Goal: Complete application form: Complete application form

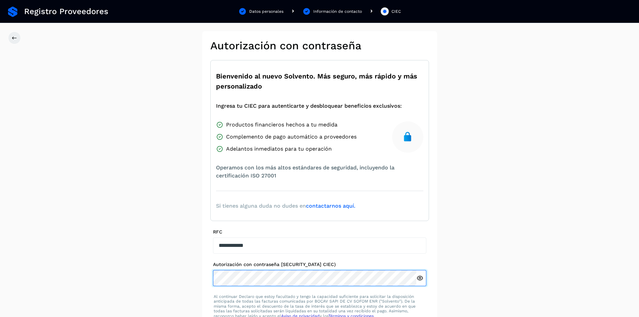
scroll to position [34, 0]
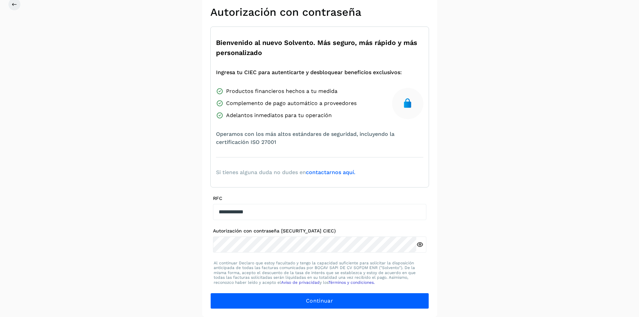
click at [419, 243] on icon at bounding box center [419, 244] width 7 height 7
click at [424, 245] on div at bounding box center [421, 244] width 10 height 16
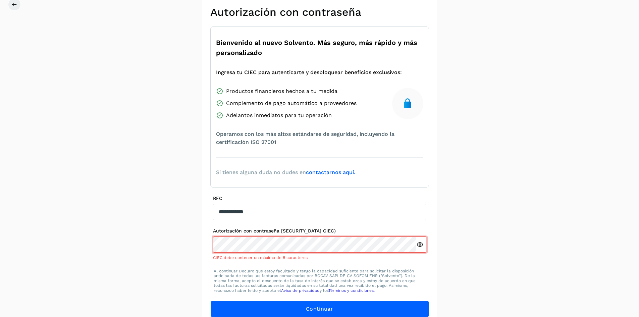
click at [421, 242] on icon at bounding box center [419, 244] width 7 height 7
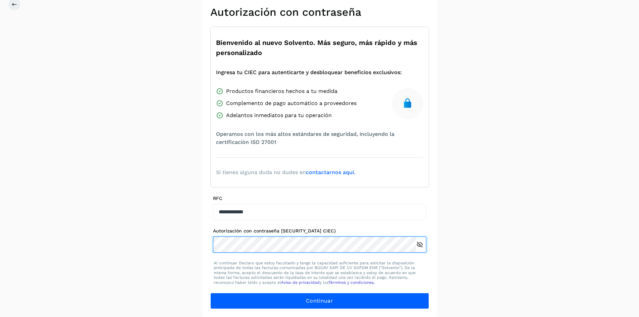
click at [207, 245] on div "**********" at bounding box center [319, 157] width 235 height 319
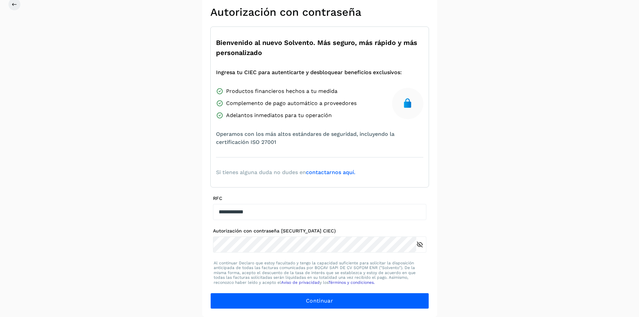
click at [421, 265] on p "Al continuar Declaro que estoy facultado y tengo la capacidad suficiente para s…" at bounding box center [320, 273] width 212 height 24
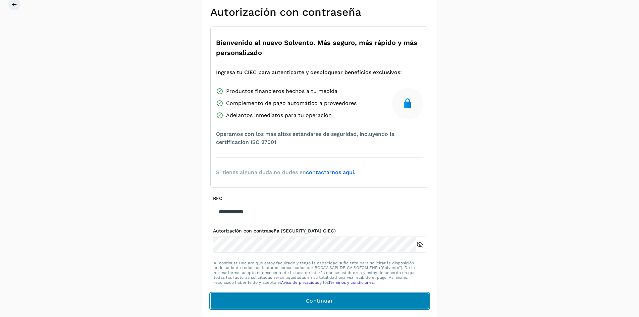
click at [343, 302] on button "Continuar" at bounding box center [319, 301] width 219 height 16
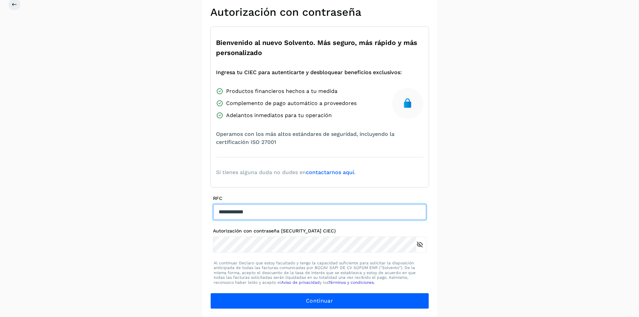
drag, startPoint x: 269, startPoint y: 213, endPoint x: 105, endPoint y: 210, distance: 164.3
click at [105, 210] on div "**********" at bounding box center [319, 157] width 639 height 319
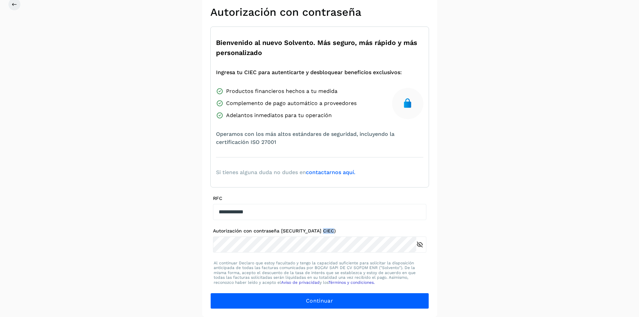
drag, startPoint x: 339, startPoint y: 228, endPoint x: 319, endPoint y: 232, distance: 21.2
click at [319, 232] on label "Autorización con contraseña [SECURITY_DATA] CIEC)" at bounding box center [319, 231] width 213 height 6
click at [318, 231] on label "Autorización con contraseña [SECURITY_DATA] CIEC)" at bounding box center [319, 231] width 213 height 6
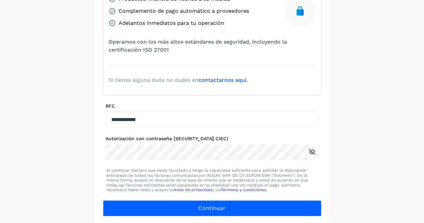
scroll to position [126, 0]
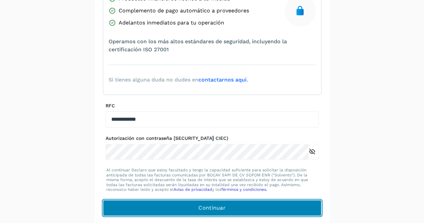
click at [202, 207] on span "Continuar" at bounding box center [212, 207] width 27 height 7
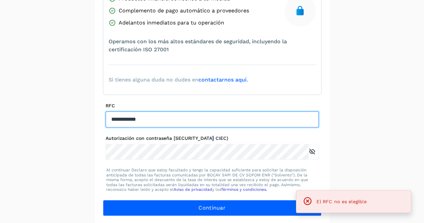
click at [112, 120] on input "**********" at bounding box center [212, 119] width 213 height 16
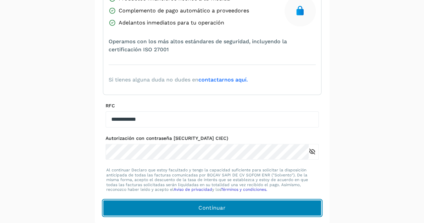
click at [221, 202] on button "Continuar" at bounding box center [212, 208] width 219 height 16
click at [206, 202] on button "Continuar" at bounding box center [212, 208] width 219 height 16
click at [246, 204] on button "Continuar" at bounding box center [212, 208] width 219 height 16
